Goal: Transaction & Acquisition: Purchase product/service

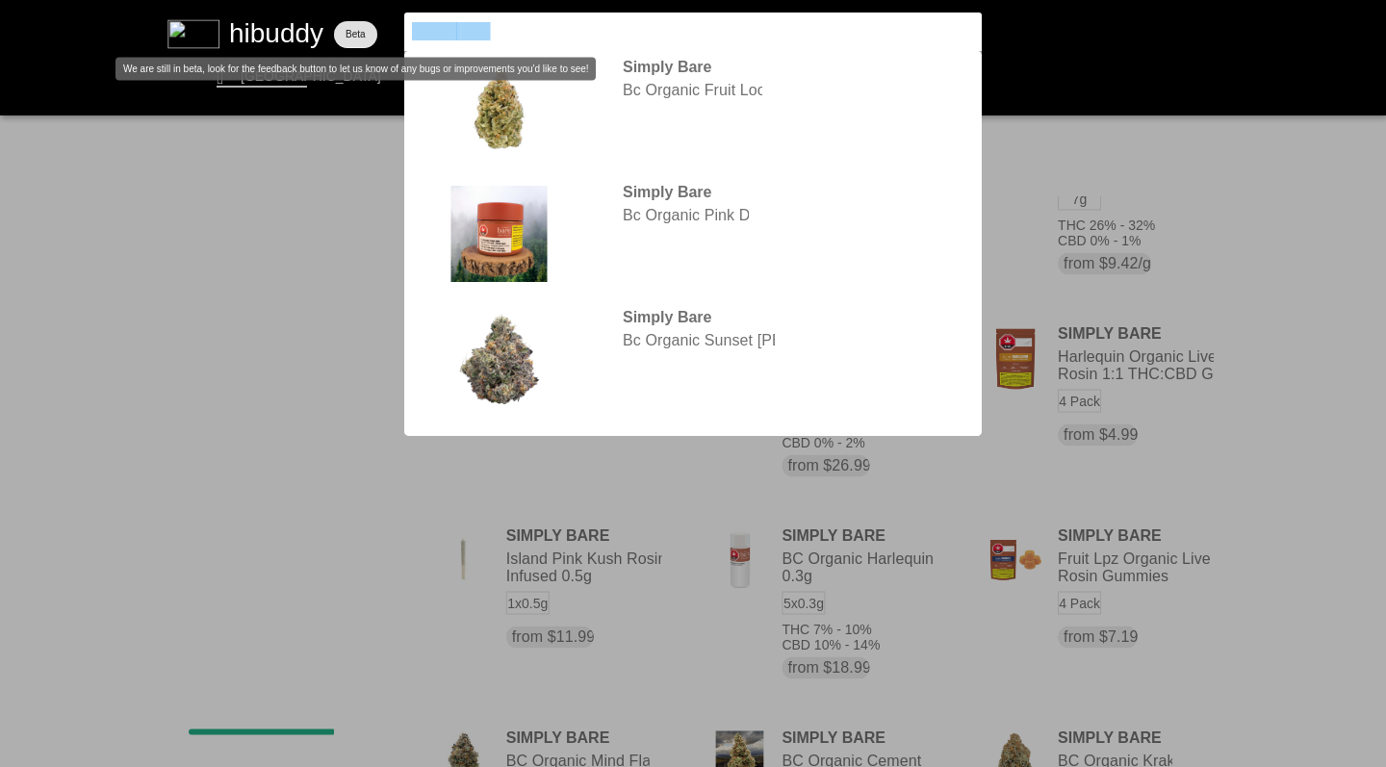
click at [346, 17] on flt-glass-pane at bounding box center [693, 383] width 1386 height 767
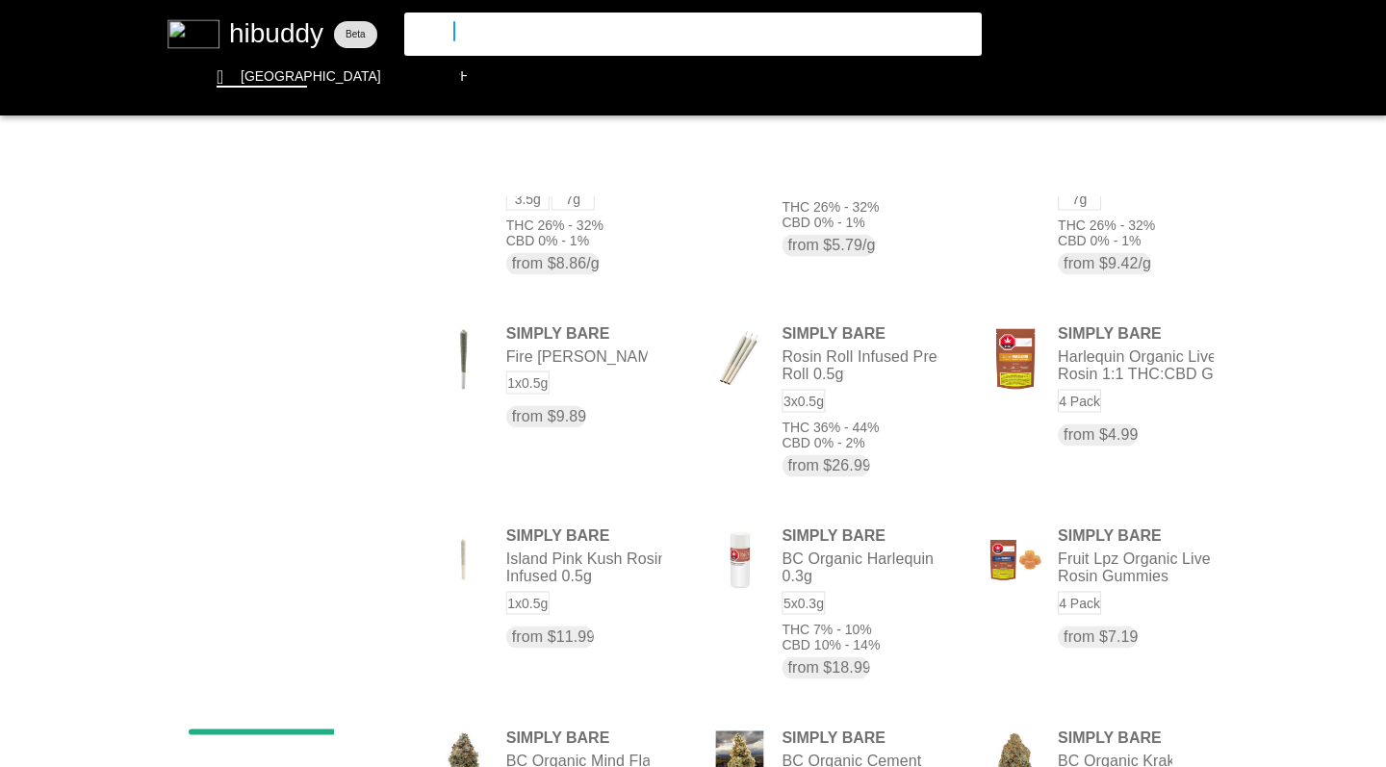
type input "JELLEE"
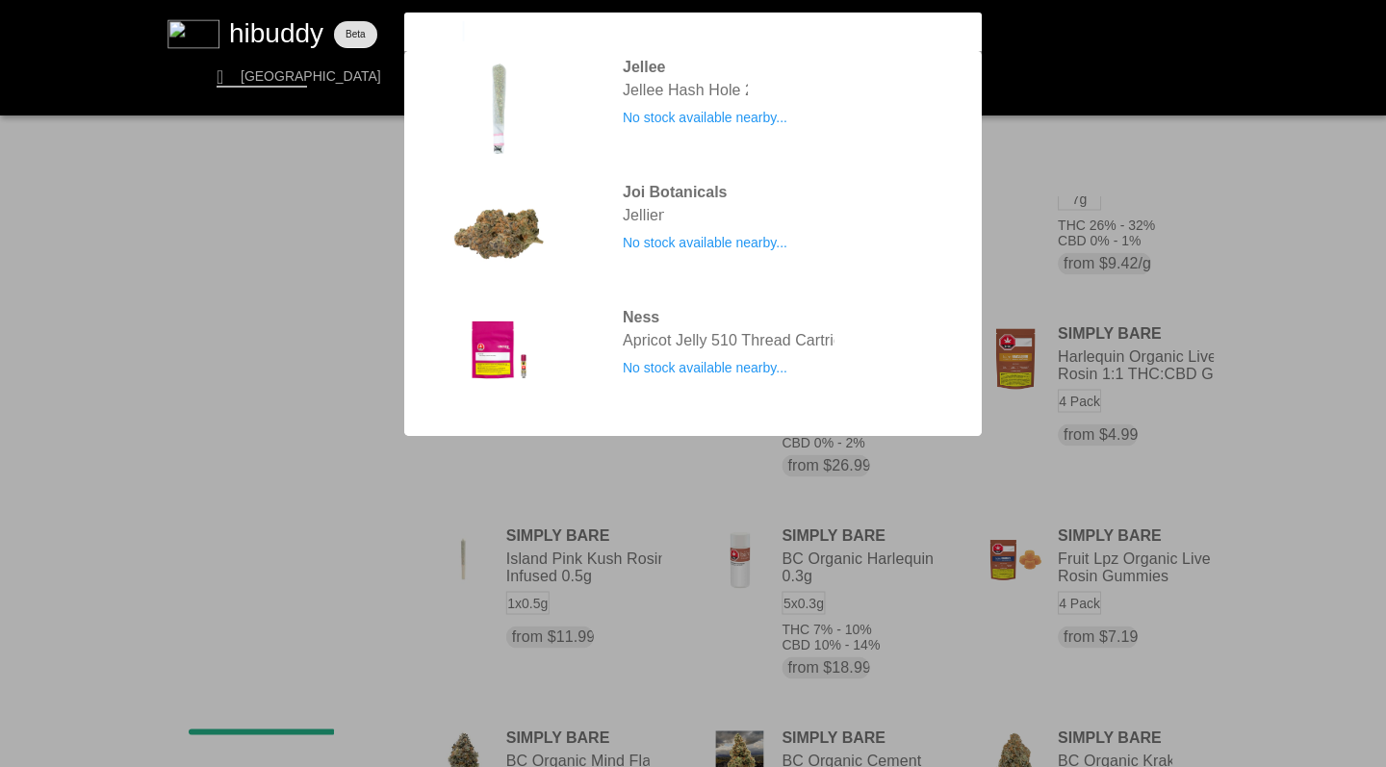
click at [664, 81] on flt-glass-pane at bounding box center [693, 383] width 1386 height 767
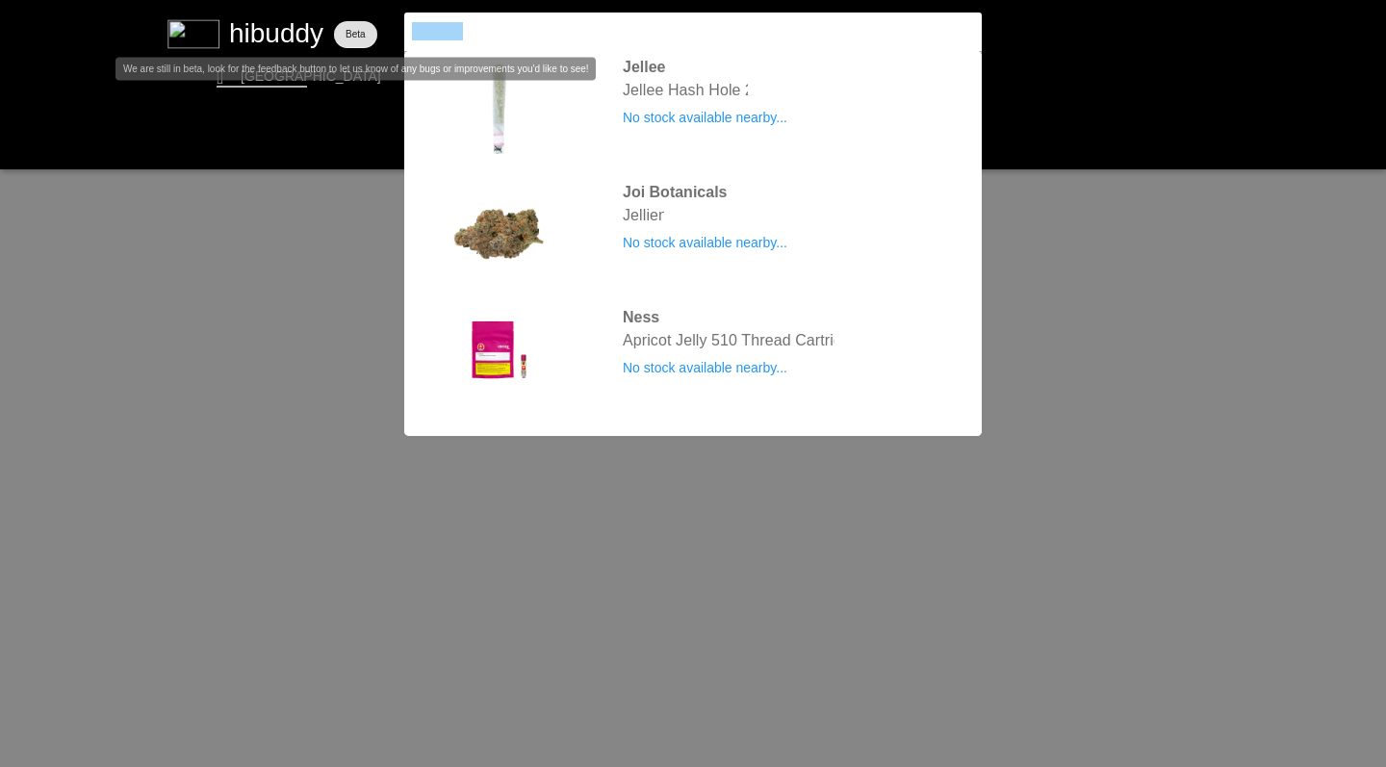
click at [343, 20] on flt-glass-pane at bounding box center [693, 383] width 1386 height 767
